Goal: Information Seeking & Learning: Learn about a topic

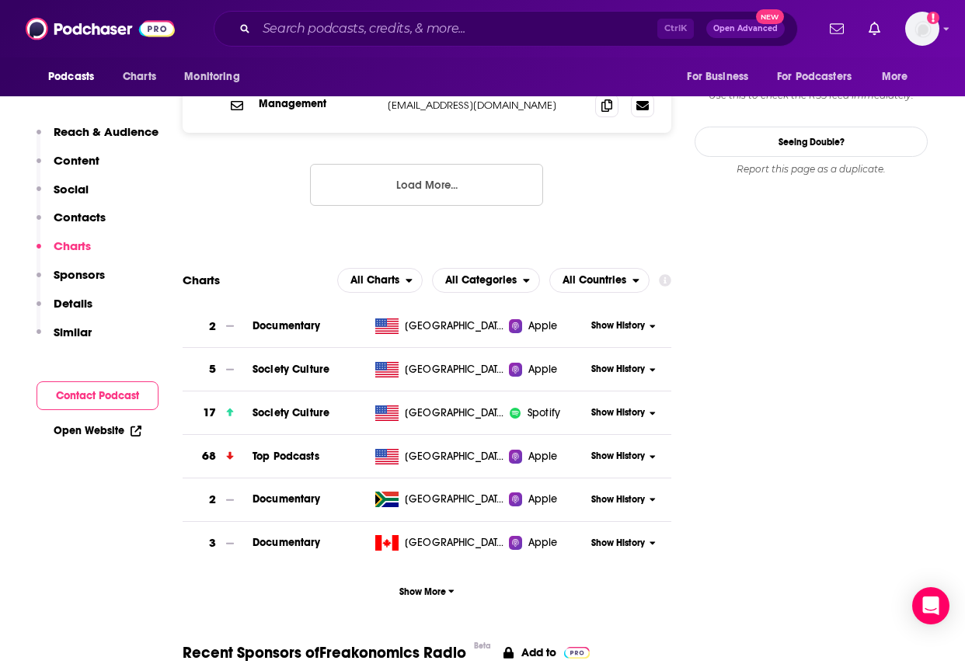
scroll to position [1783, 0]
click at [634, 450] on span "Show History" at bounding box center [618, 456] width 54 height 13
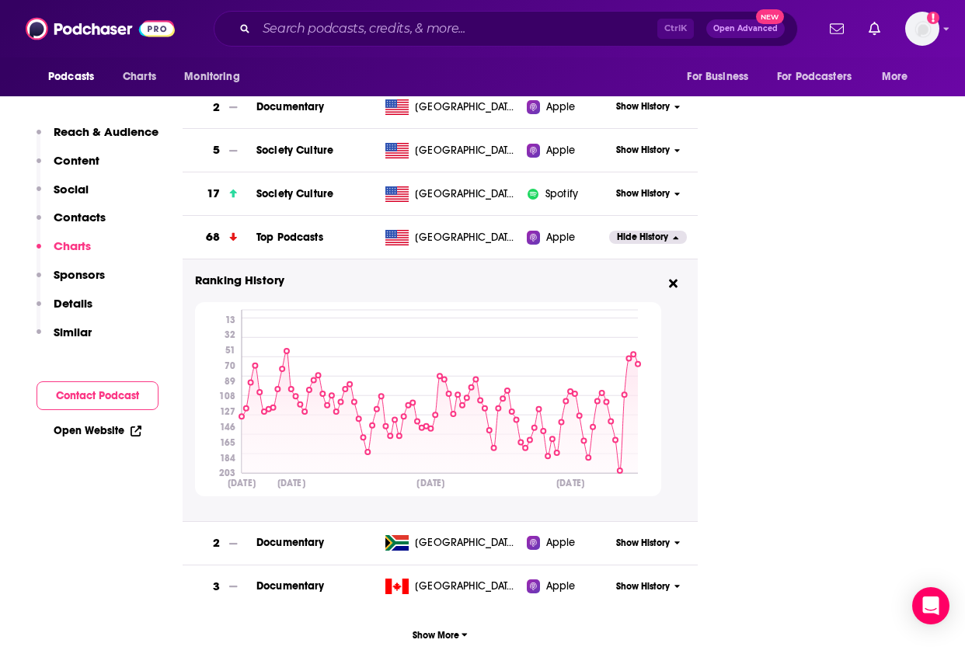
scroll to position [2004, 0]
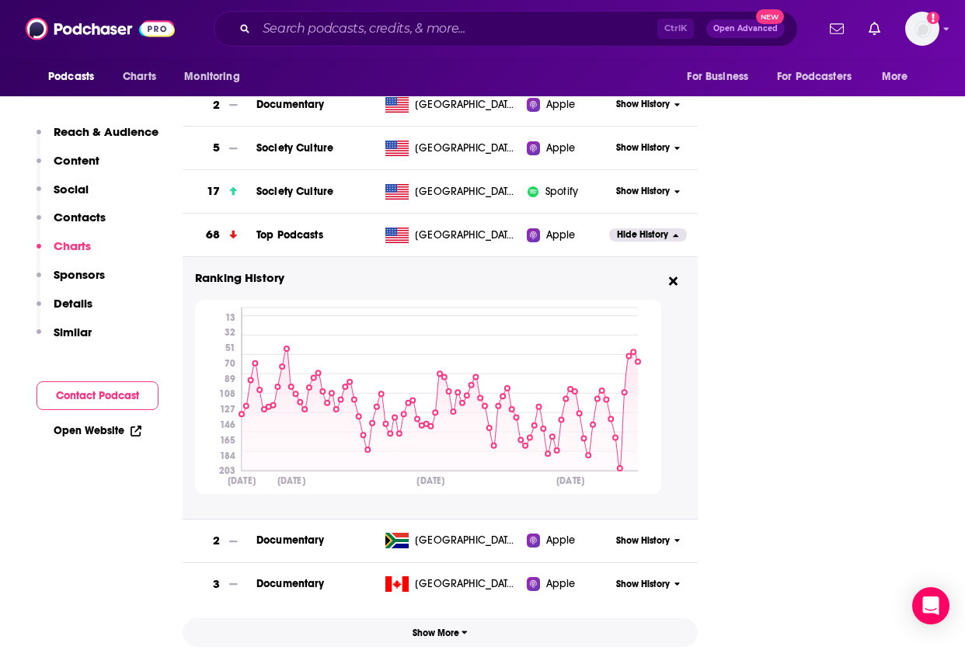
click at [426, 628] on span "Show More" at bounding box center [439, 633] width 55 height 11
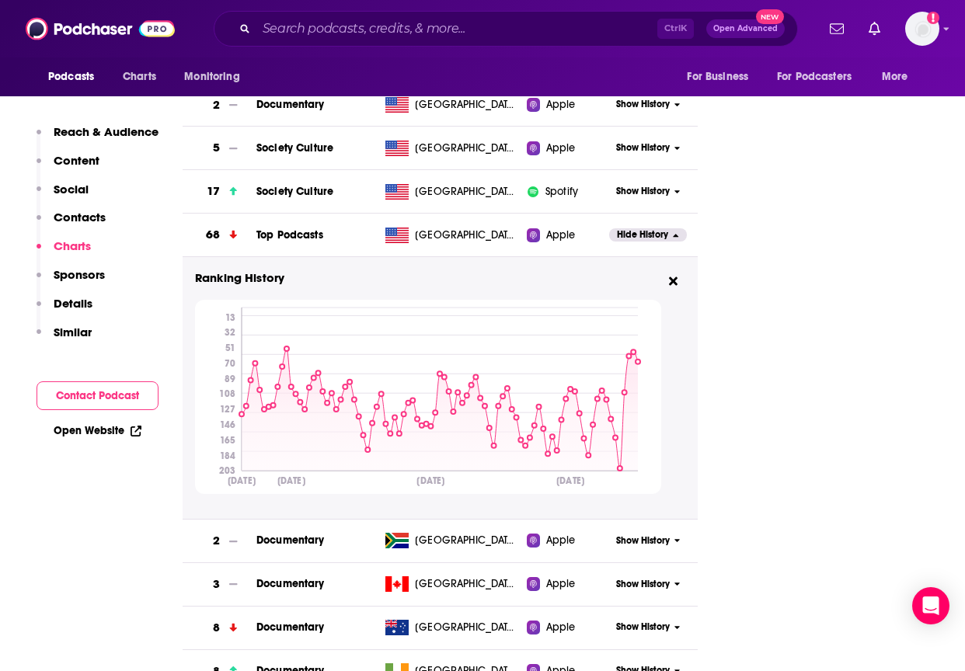
click at [449, 620] on span "[GEOGRAPHIC_DATA]" at bounding box center [465, 628] width 101 height 16
